Goal: Complete application form

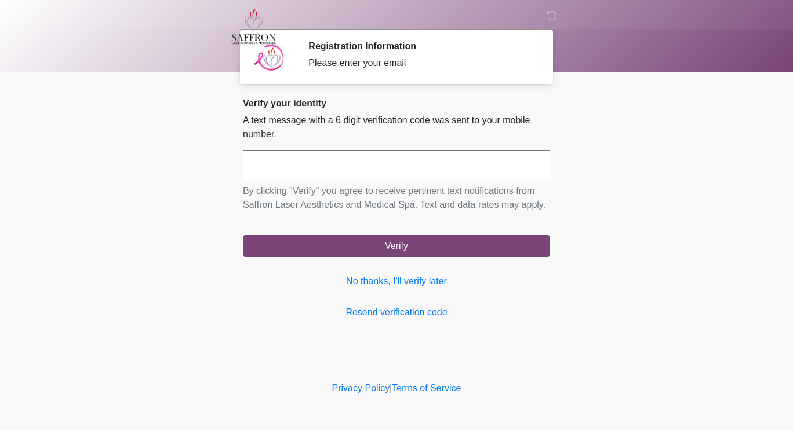
click at [421, 168] on input "text" at bounding box center [396, 165] width 307 height 29
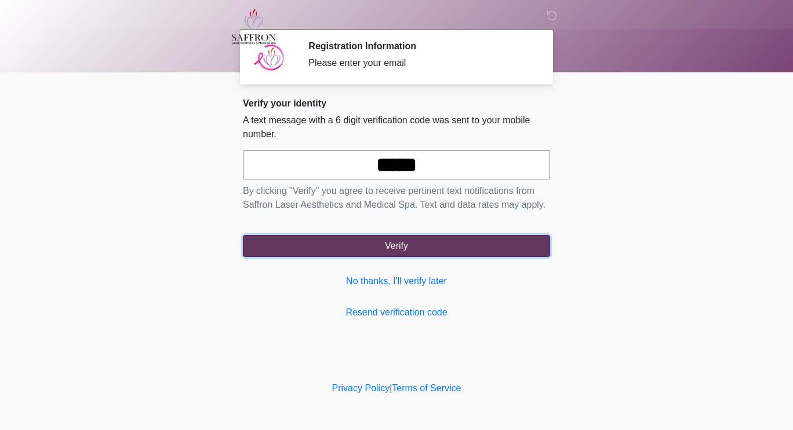
click at [435, 239] on button "Verify" at bounding box center [396, 246] width 307 height 22
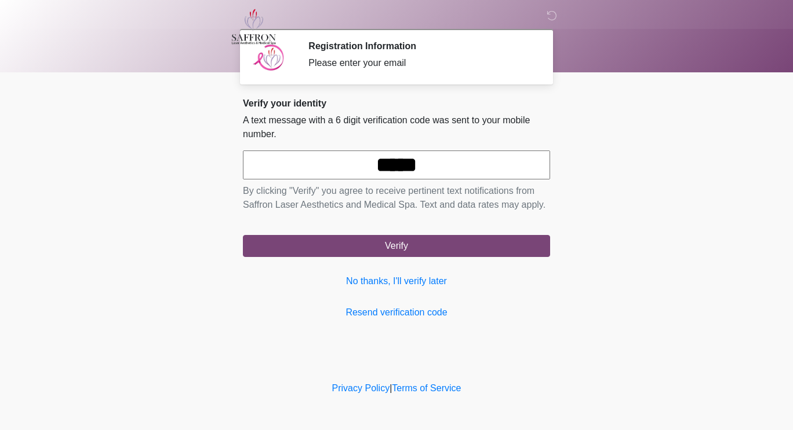
click at [401, 167] on input "*****" at bounding box center [396, 165] width 307 height 29
type input "******"
click at [243, 235] on button "Verify" at bounding box center [396, 246] width 307 height 22
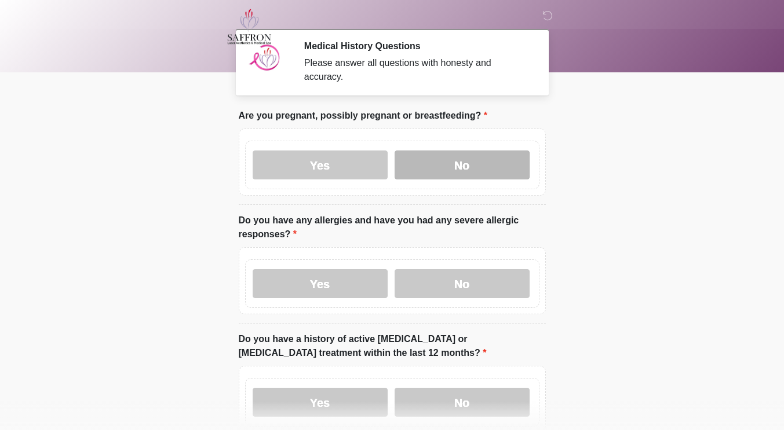
click at [446, 151] on label "No" at bounding box center [462, 165] width 135 height 29
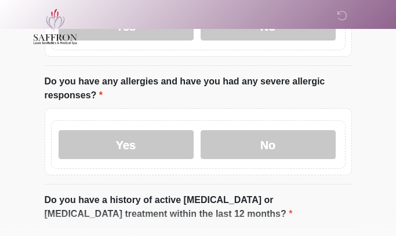
scroll to position [142, 0]
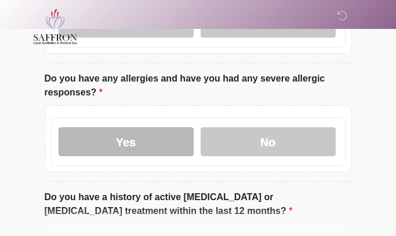
click at [152, 127] on label "Yes" at bounding box center [126, 141] width 135 height 29
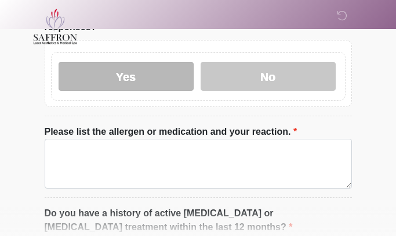
scroll to position [207, 0]
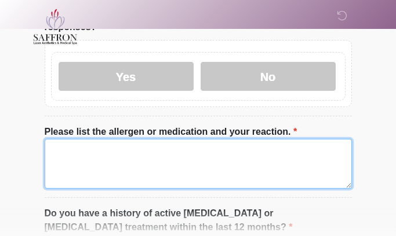
click at [218, 143] on textarea "Please list the allergen or medication and your reaction." at bounding box center [198, 164] width 307 height 50
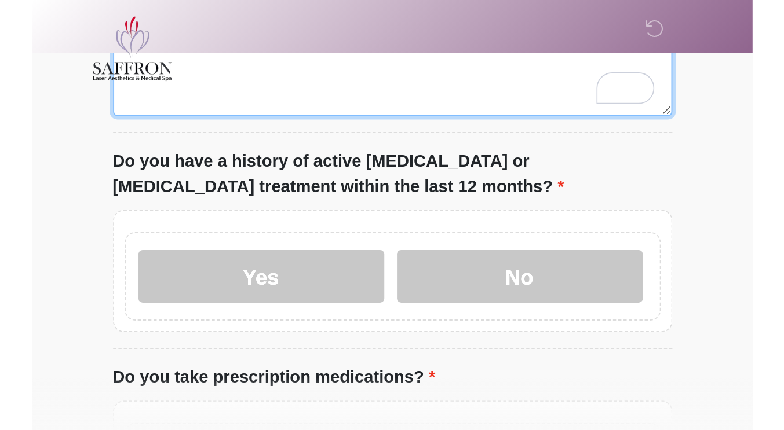
scroll to position [333, 0]
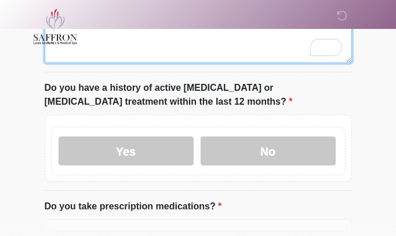
type textarea "**********"
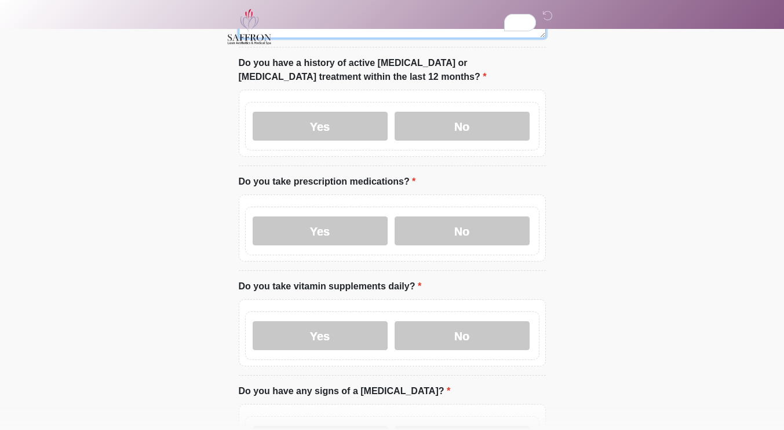
scroll to position [356, 0]
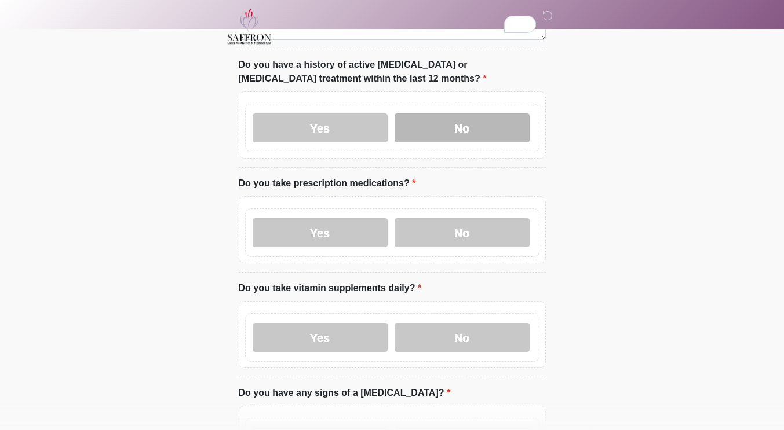
click at [485, 118] on label "No" at bounding box center [462, 128] width 135 height 29
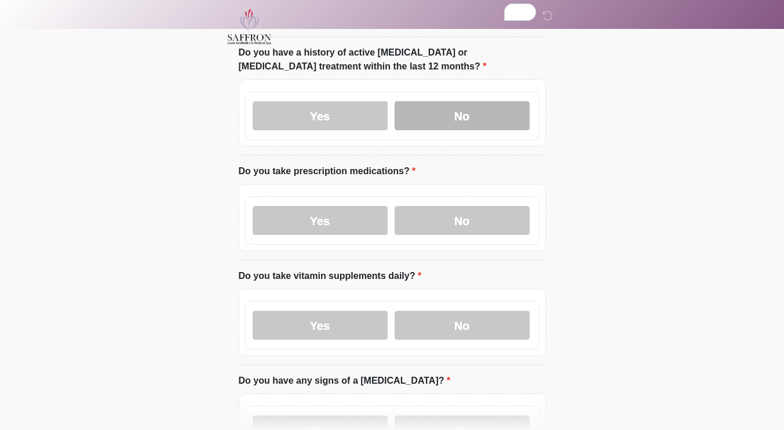
scroll to position [425, 0]
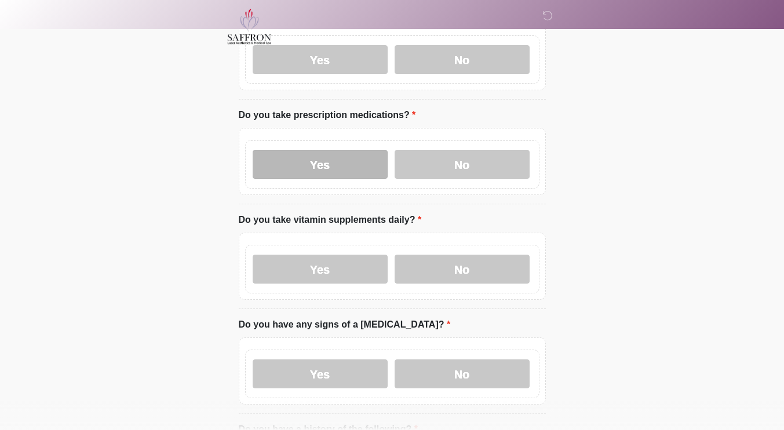
click at [356, 157] on label "Yes" at bounding box center [320, 164] width 135 height 29
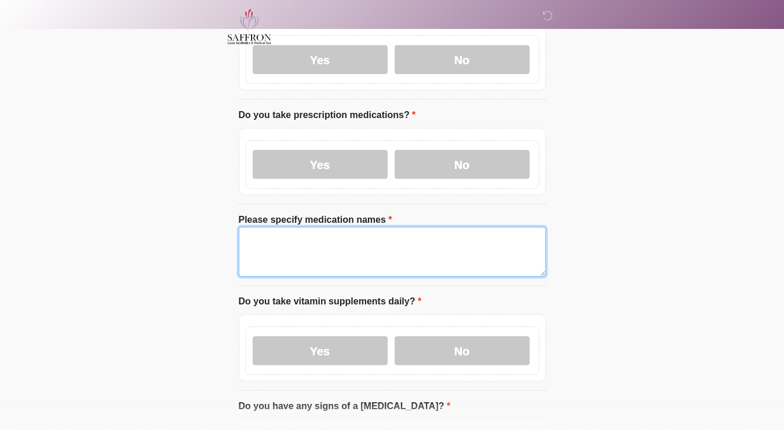
click at [385, 231] on textarea "Please specify medication names" at bounding box center [392, 252] width 307 height 50
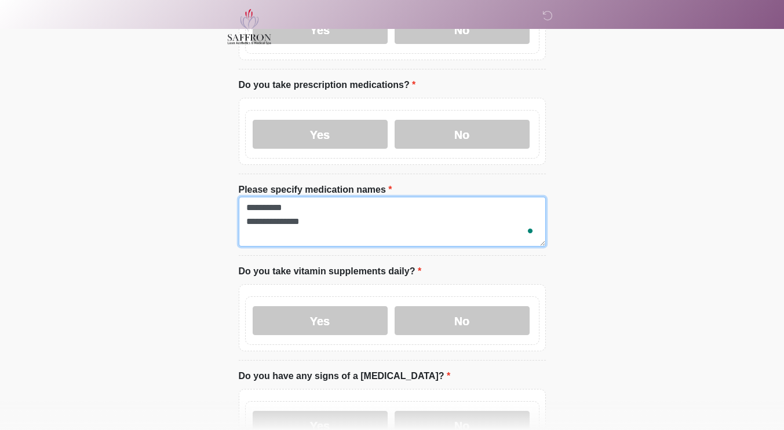
scroll to position [462, 0]
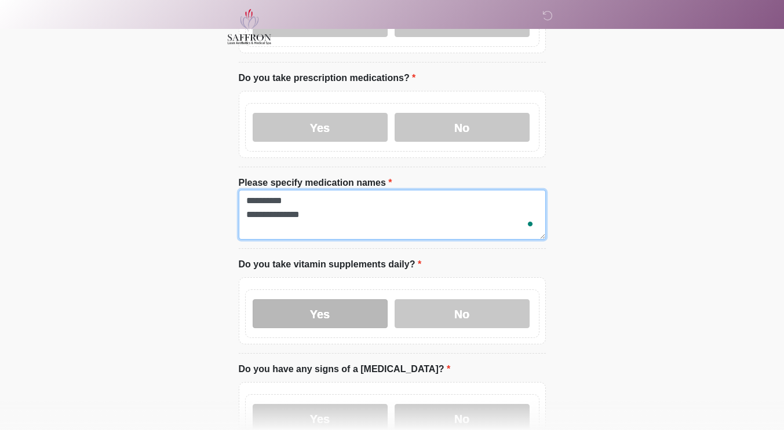
type textarea "**********"
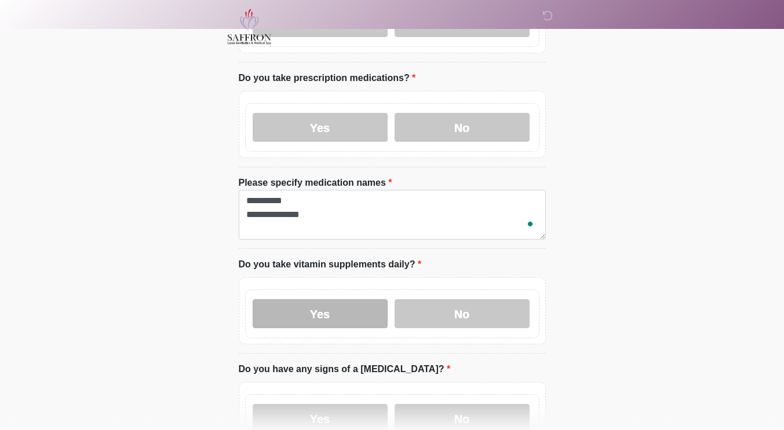
click at [371, 301] on label "Yes" at bounding box center [320, 314] width 135 height 29
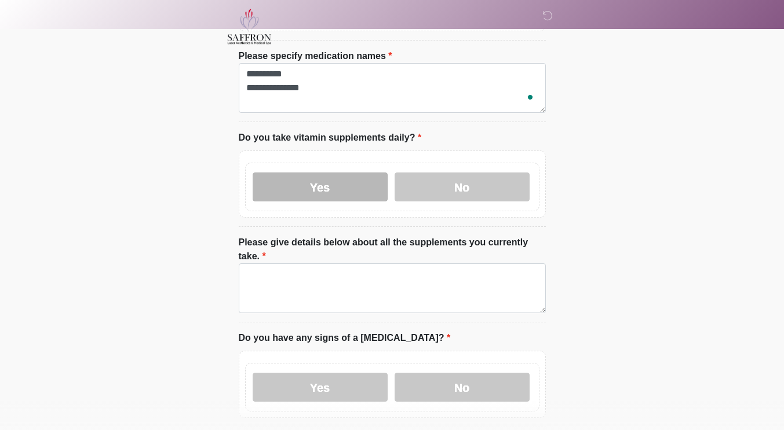
scroll to position [591, 0]
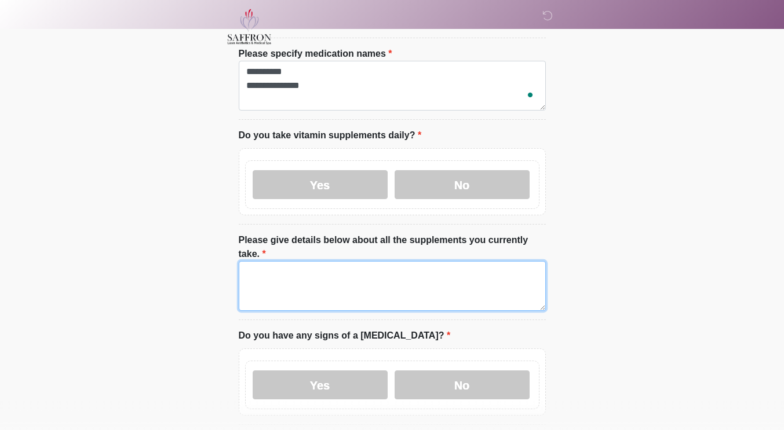
click at [485, 264] on textarea "Please give details below about all the supplements you currently take." at bounding box center [392, 286] width 307 height 50
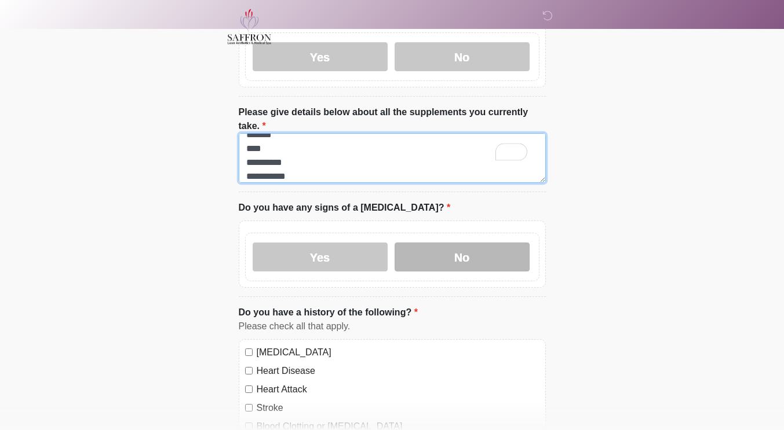
type textarea "**********"
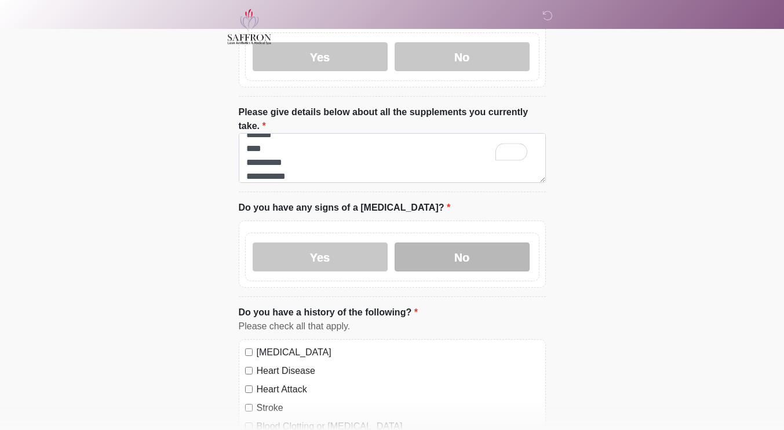
click at [511, 243] on label "No" at bounding box center [462, 257] width 135 height 29
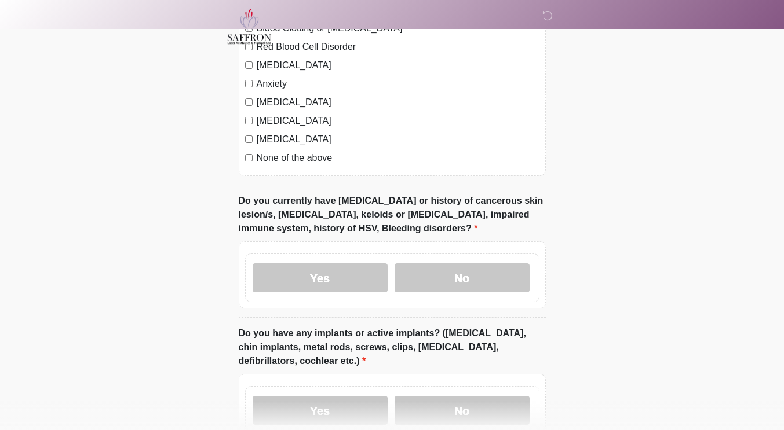
scroll to position [1141, 0]
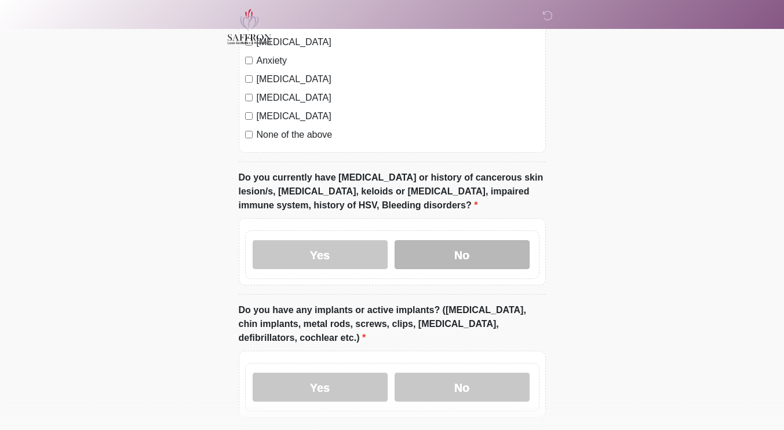
click at [467, 240] on label "No" at bounding box center [462, 254] width 135 height 29
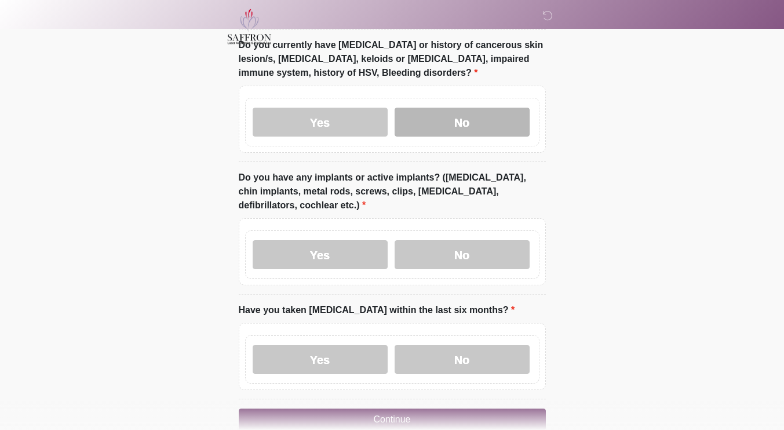
scroll to position [1292, 0]
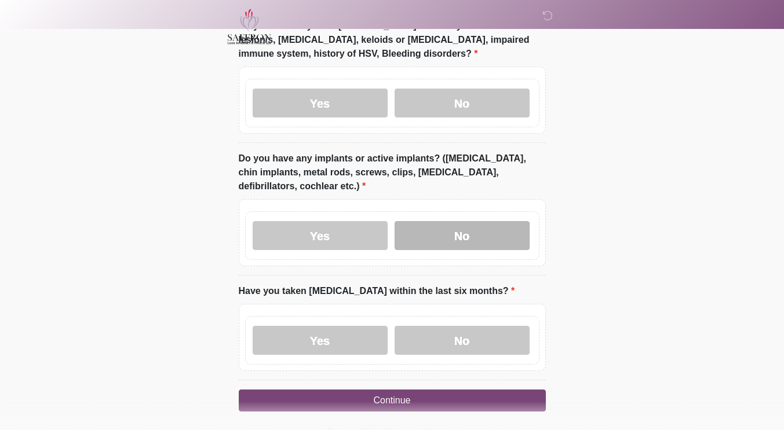
click at [522, 221] on label "No" at bounding box center [462, 235] width 135 height 29
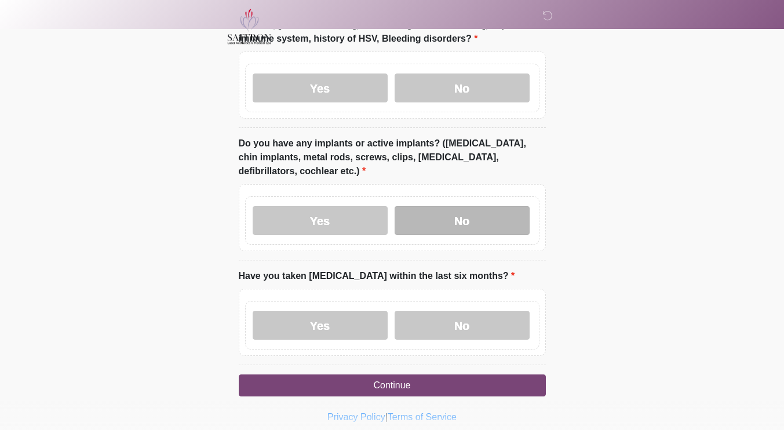
scroll to position [1305, 0]
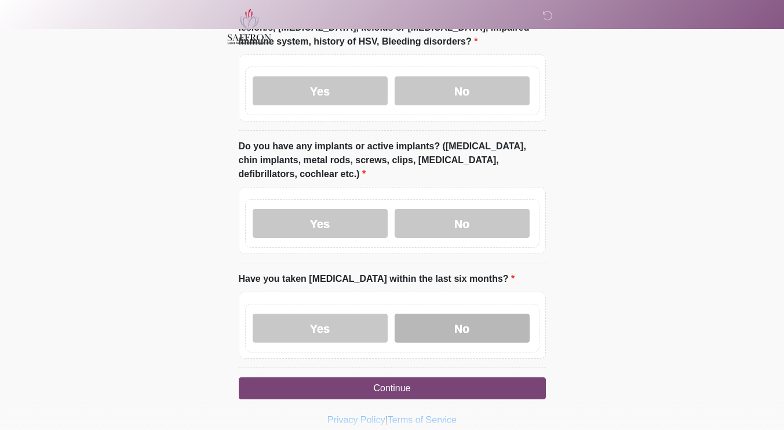
click at [450, 314] on label "No" at bounding box center [462, 328] width 135 height 29
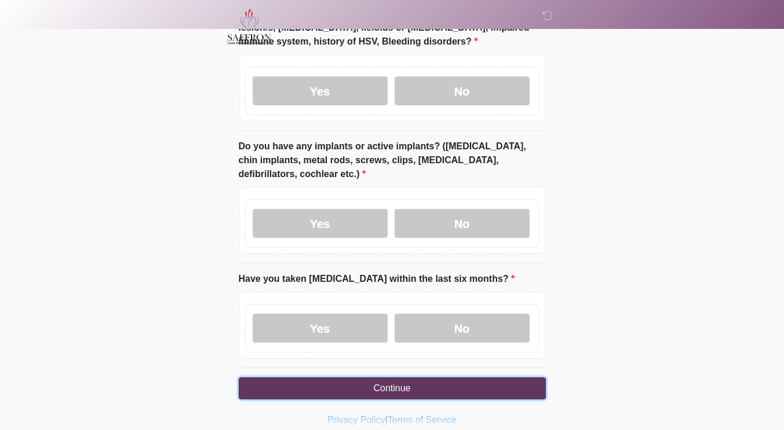
click at [447, 378] on button "Continue" at bounding box center [392, 389] width 307 height 22
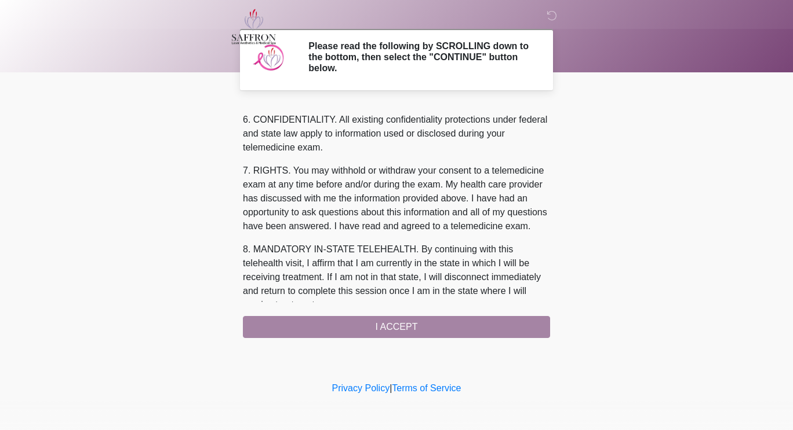
scroll to position [487, 0]
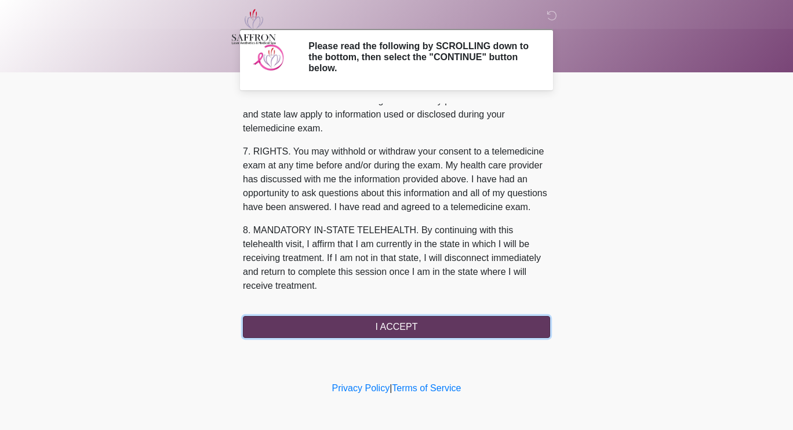
click at [520, 334] on button "I ACCEPT" at bounding box center [396, 327] width 307 height 22
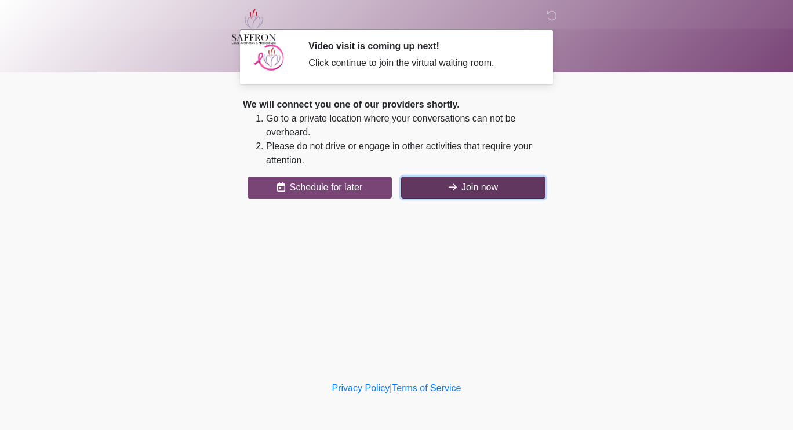
click at [477, 185] on button "Join now" at bounding box center [473, 188] width 144 height 22
